Goal: Information Seeking & Learning: Understand process/instructions

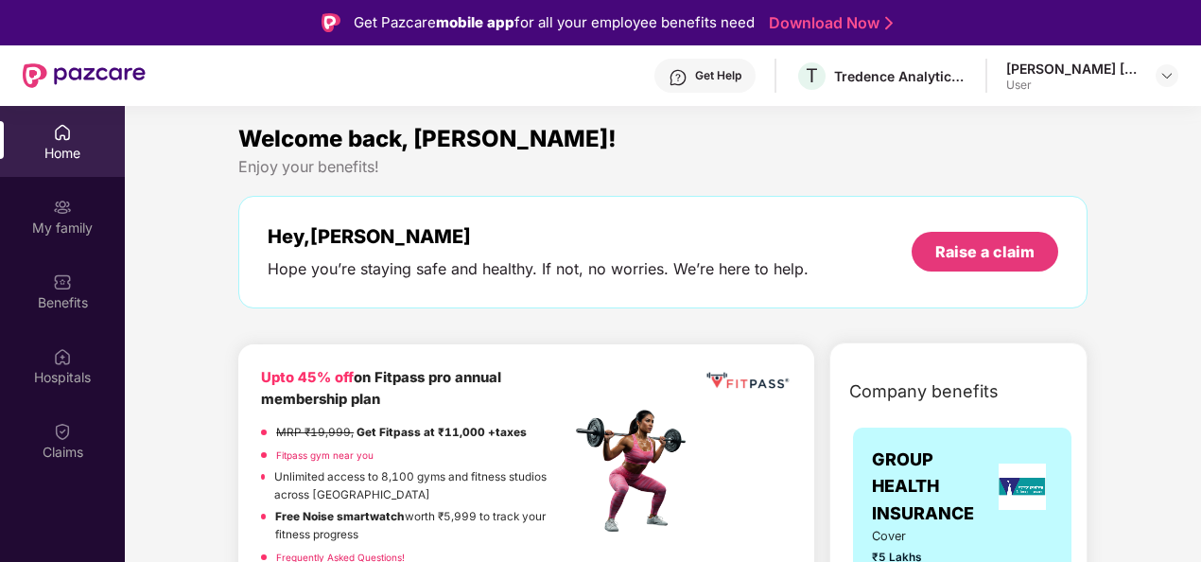
scroll to position [106, 0]
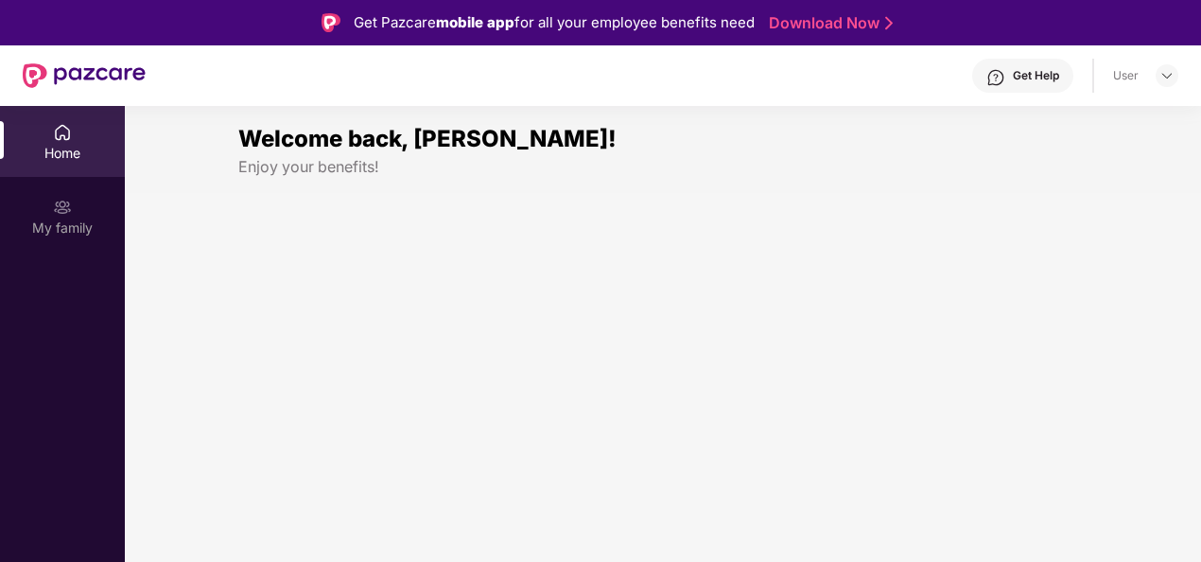
scroll to position [106, 0]
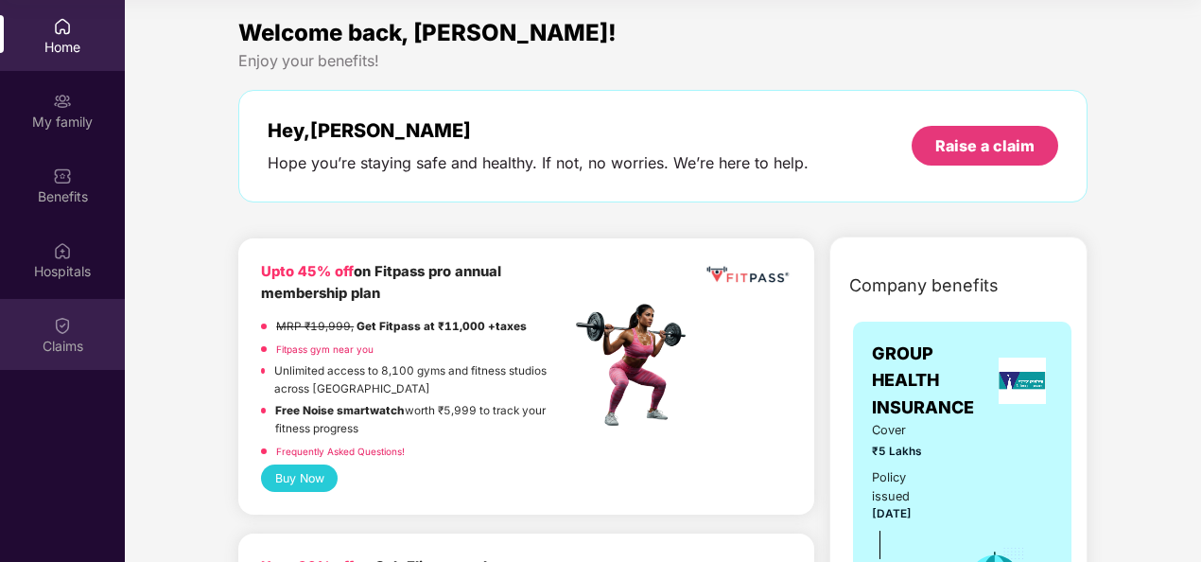
click at [53, 325] on div "Claims" at bounding box center [62, 334] width 125 height 71
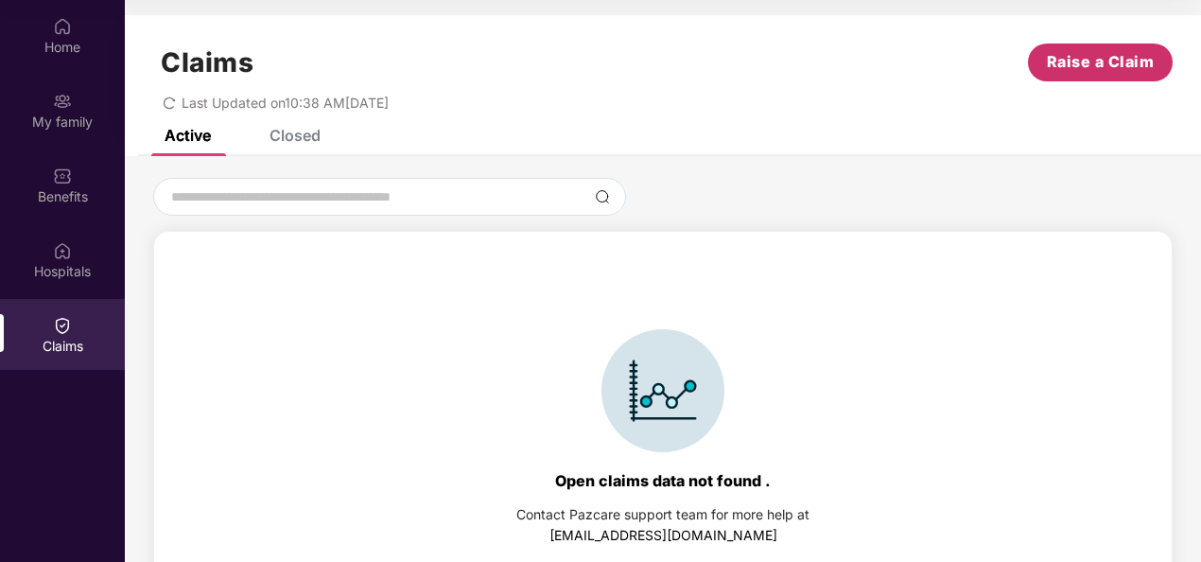
click at [1097, 68] on span "Raise a Claim" at bounding box center [1101, 62] width 108 height 24
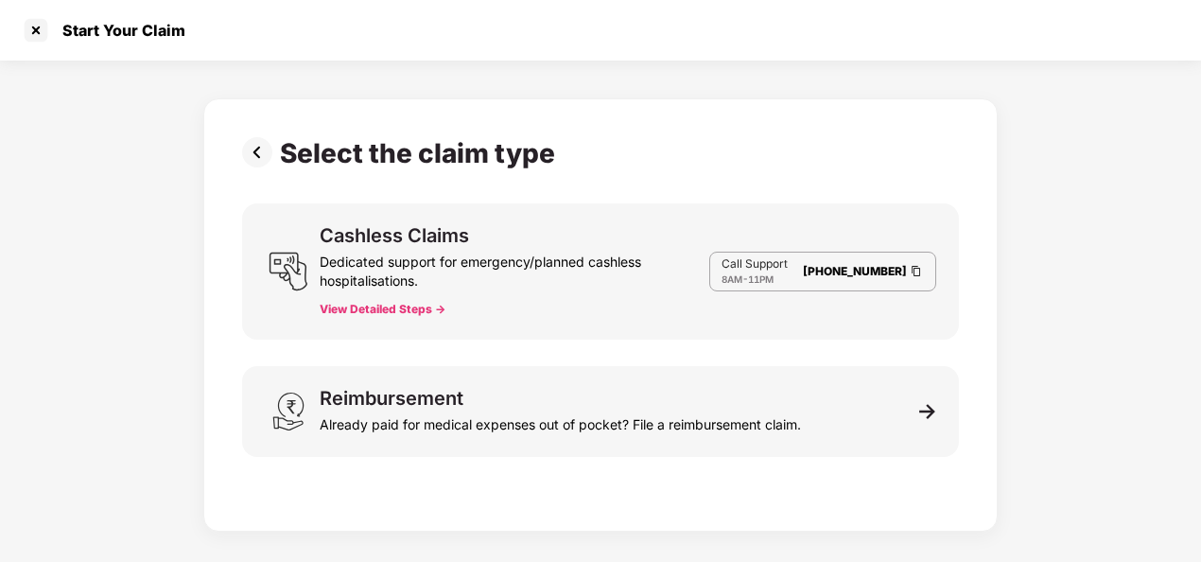
scroll to position [45, 0]
click at [37, 32] on div at bounding box center [36, 30] width 30 height 30
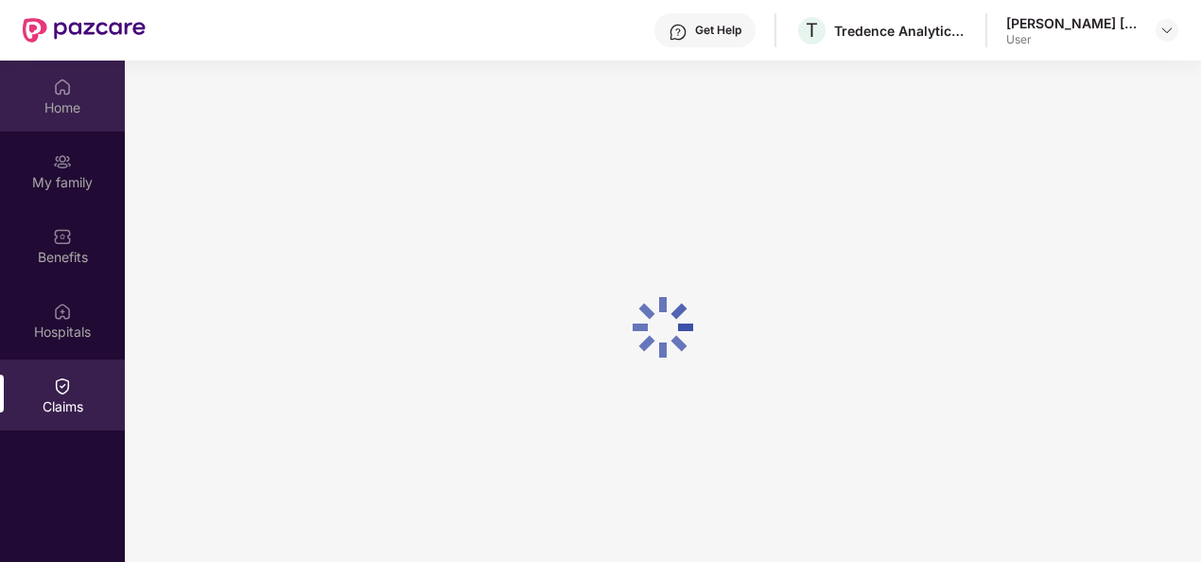
scroll to position [106, 0]
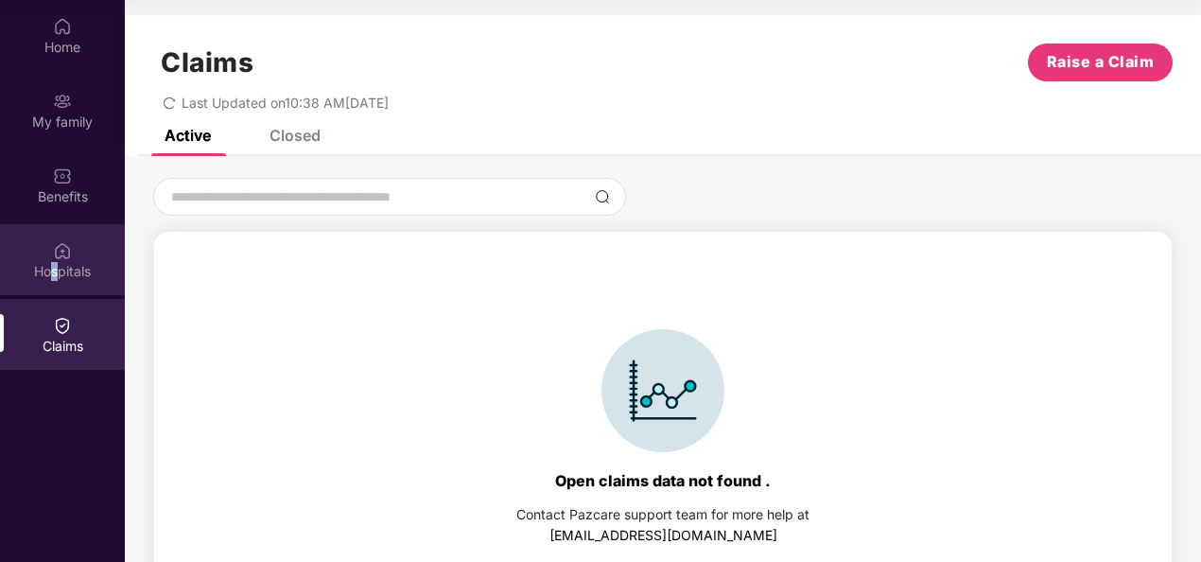
click at [55, 270] on div "Hospitals" at bounding box center [62, 271] width 125 height 19
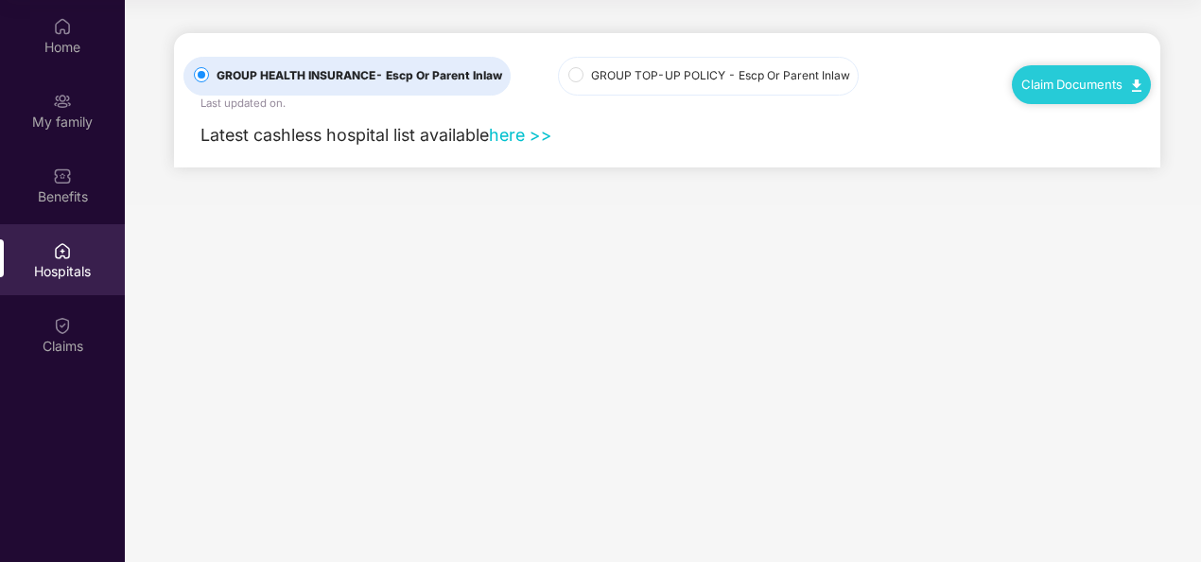
click at [1062, 83] on link "Claim Documents" at bounding box center [1082, 84] width 120 height 15
click at [1073, 156] on link "Claim Process" at bounding box center [1089, 155] width 123 height 41
click at [61, 125] on div "My family" at bounding box center [62, 122] width 125 height 19
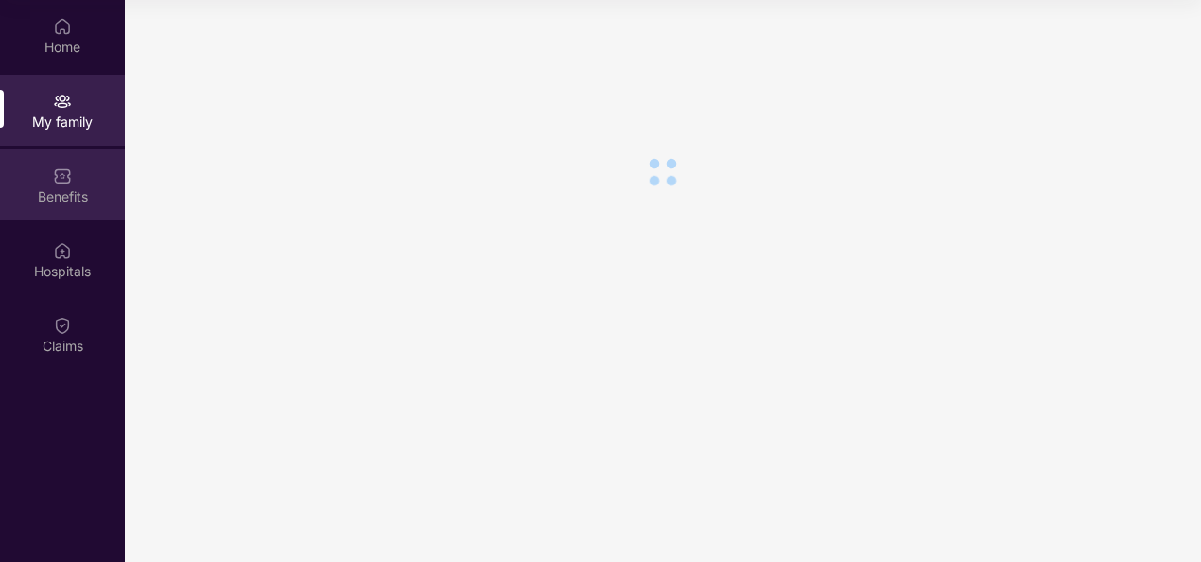
click at [61, 189] on div "Benefits" at bounding box center [62, 196] width 125 height 19
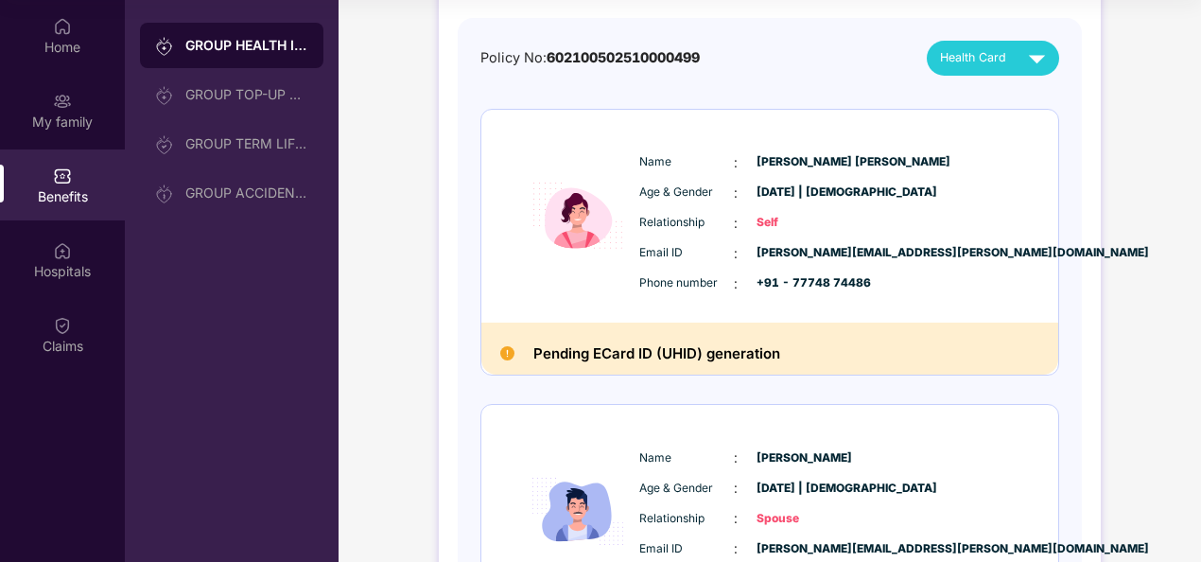
scroll to position [47, 0]
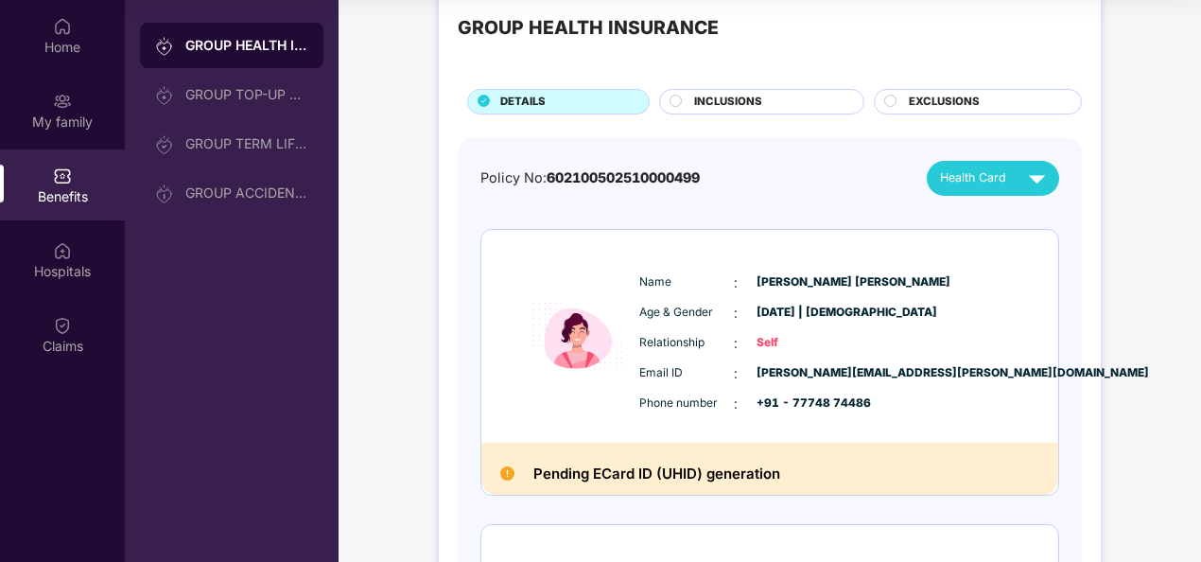
click at [957, 183] on span "Health Card" at bounding box center [973, 177] width 66 height 19
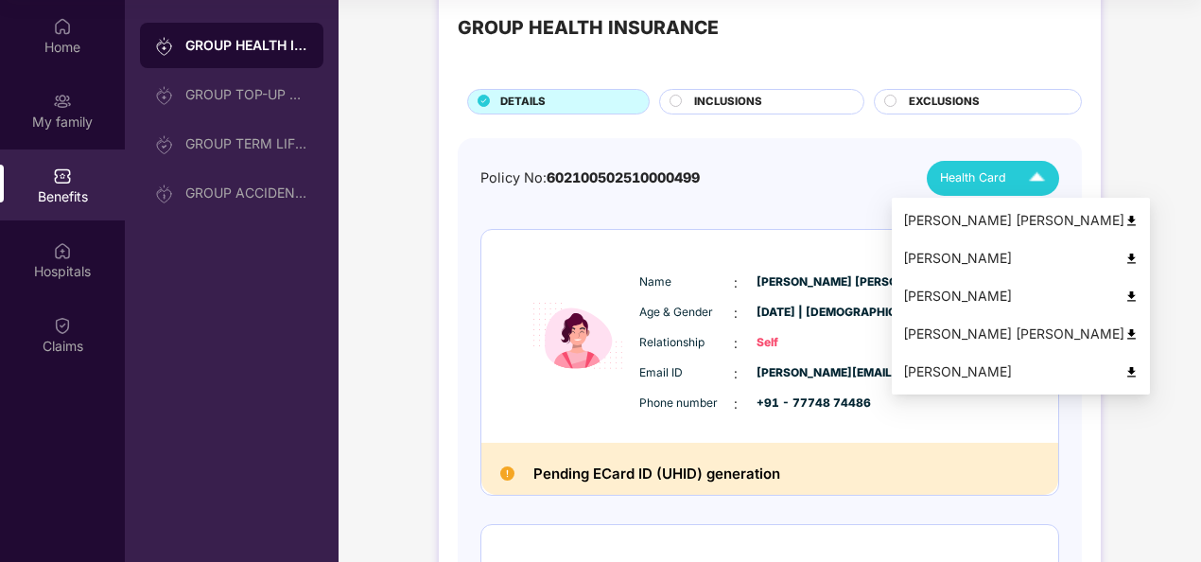
click at [938, 252] on div "[PERSON_NAME]" at bounding box center [1021, 258] width 236 height 21
